Goal: Communication & Community: Answer question/provide support

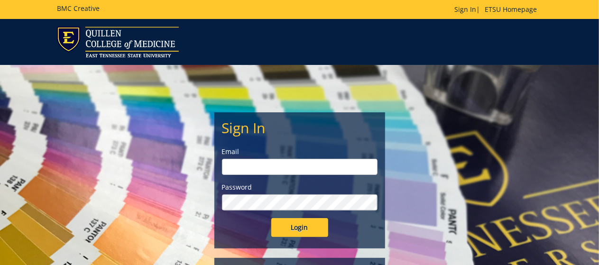
type input "[EMAIL_ADDRESS][DOMAIN_NAME]"
click at [312, 225] on input "Login" at bounding box center [299, 227] width 57 height 19
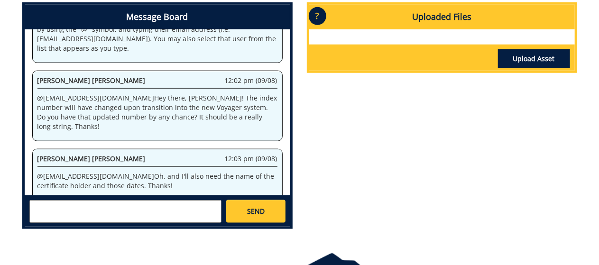
scroll to position [56, 0]
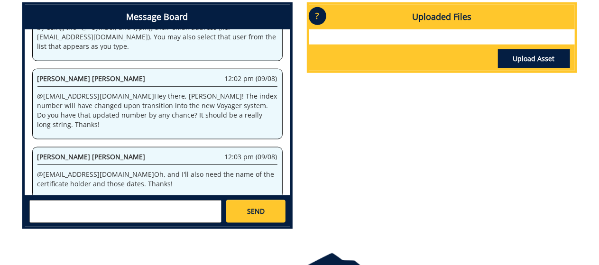
click at [39, 209] on textarea at bounding box center [125, 211] width 192 height 23
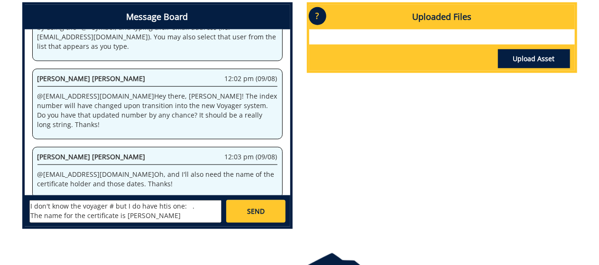
scroll to position [7, 0]
click at [183, 211] on textarea "I don't know the voyager # but I do have htis one: . The name for the certifica…" at bounding box center [125, 211] width 192 height 23
click at [161, 203] on textarea "I don't know the voyager # but I do have htis one: . The name for the certifica…" at bounding box center [125, 211] width 192 height 23
click at [186, 210] on textarea "I don't know the voyager # but I do have this one: . The name for the certifica…" at bounding box center [125, 211] width 192 height 23
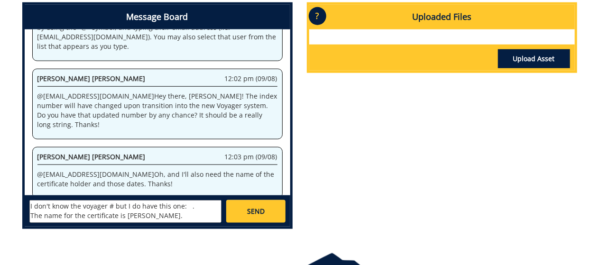
type textarea "I don't know the voyager # but I do have this one: . The name for the certifica…"
